Goal: Task Accomplishment & Management: Use online tool/utility

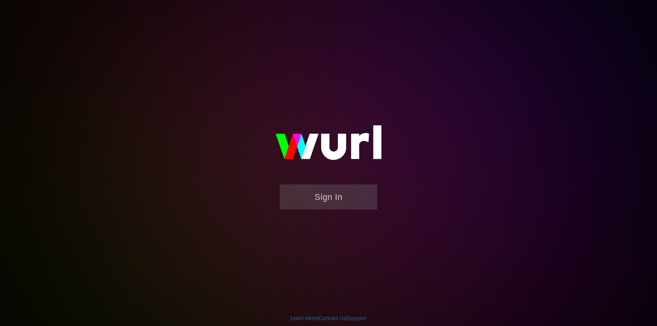
click at [334, 181] on img at bounding box center [328, 147] width 156 height 76
click at [331, 196] on button "Sign In" at bounding box center [328, 197] width 98 height 25
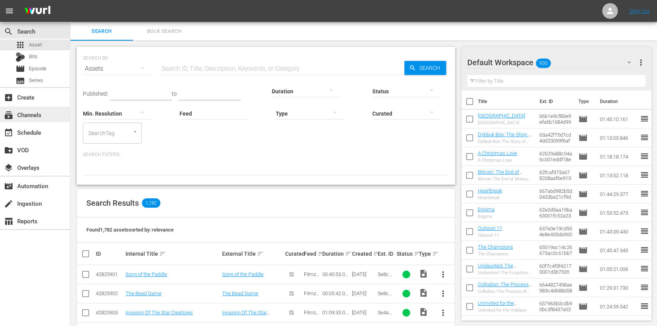
click at [48, 116] on div "subscriptions Channels" at bounding box center [35, 115] width 70 height 16
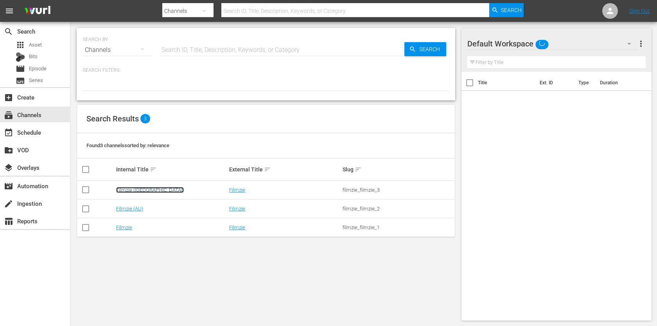
click at [134, 192] on link "Filmzie (US)" at bounding box center [150, 190] width 68 height 6
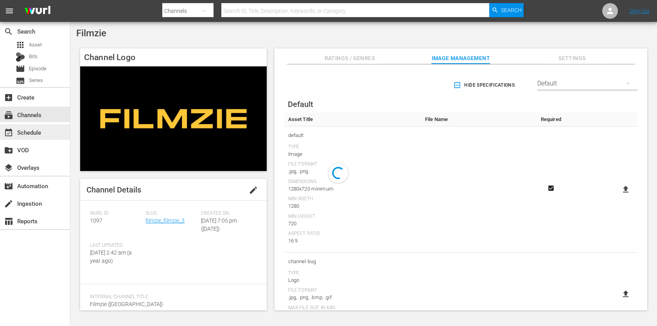
click at [40, 133] on div "event_available Schedule" at bounding box center [22, 131] width 44 height 7
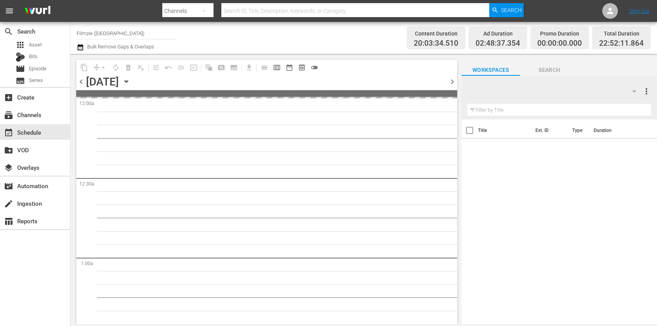
click at [80, 47] on icon "button" at bounding box center [80, 47] width 7 height 9
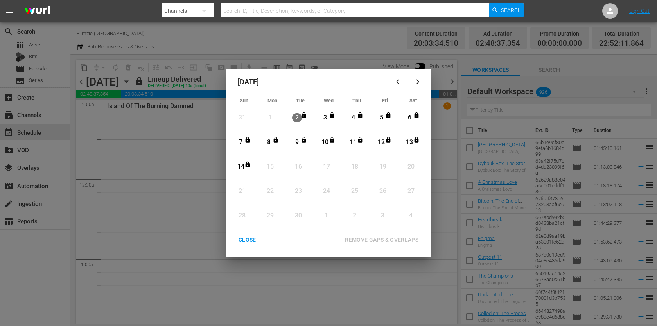
click at [249, 238] on div "CLOSE" at bounding box center [247, 240] width 30 height 10
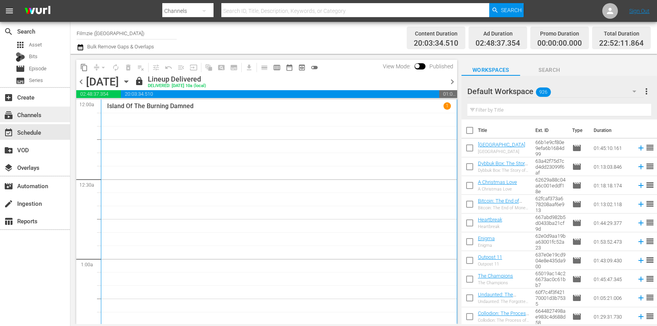
click at [33, 112] on div "subscriptions Channels" at bounding box center [22, 113] width 44 height 7
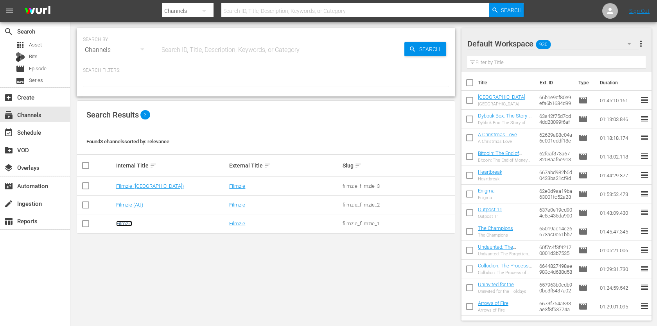
click at [127, 221] on link "Filmzie" at bounding box center [124, 224] width 16 height 6
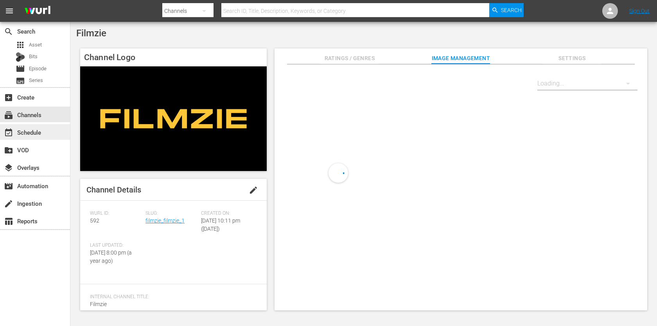
click at [36, 126] on div "event_available Schedule" at bounding box center [35, 132] width 70 height 16
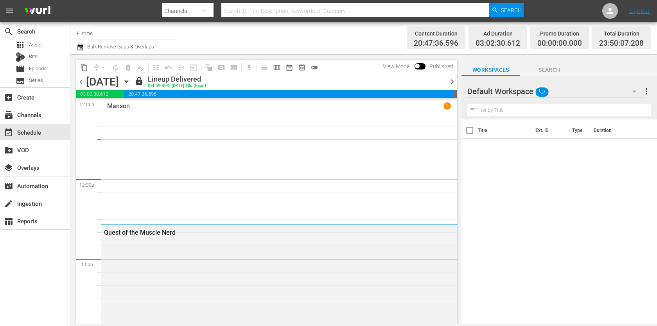
click at [82, 45] on icon "button" at bounding box center [79, 47] width 5 height 6
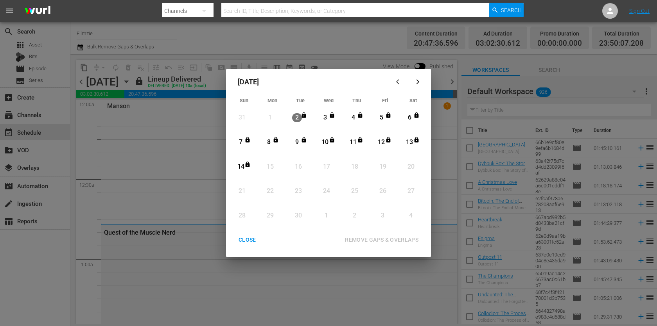
click at [248, 238] on div "CLOSE" at bounding box center [247, 240] width 30 height 10
